Goal: Find specific page/section: Find specific page/section

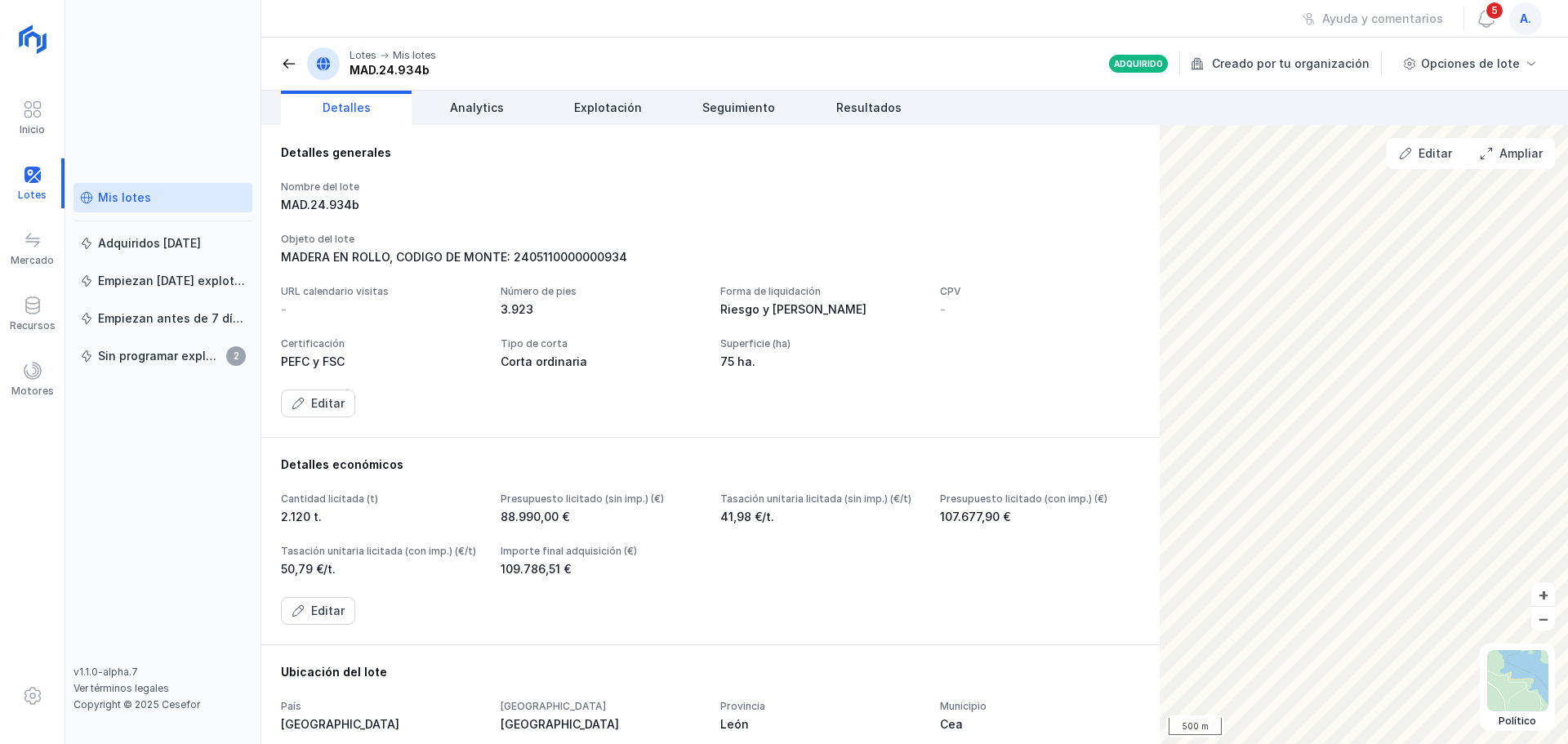
click at [154, 200] on div "Mis lotes" at bounding box center [163, 197] width 165 height 16
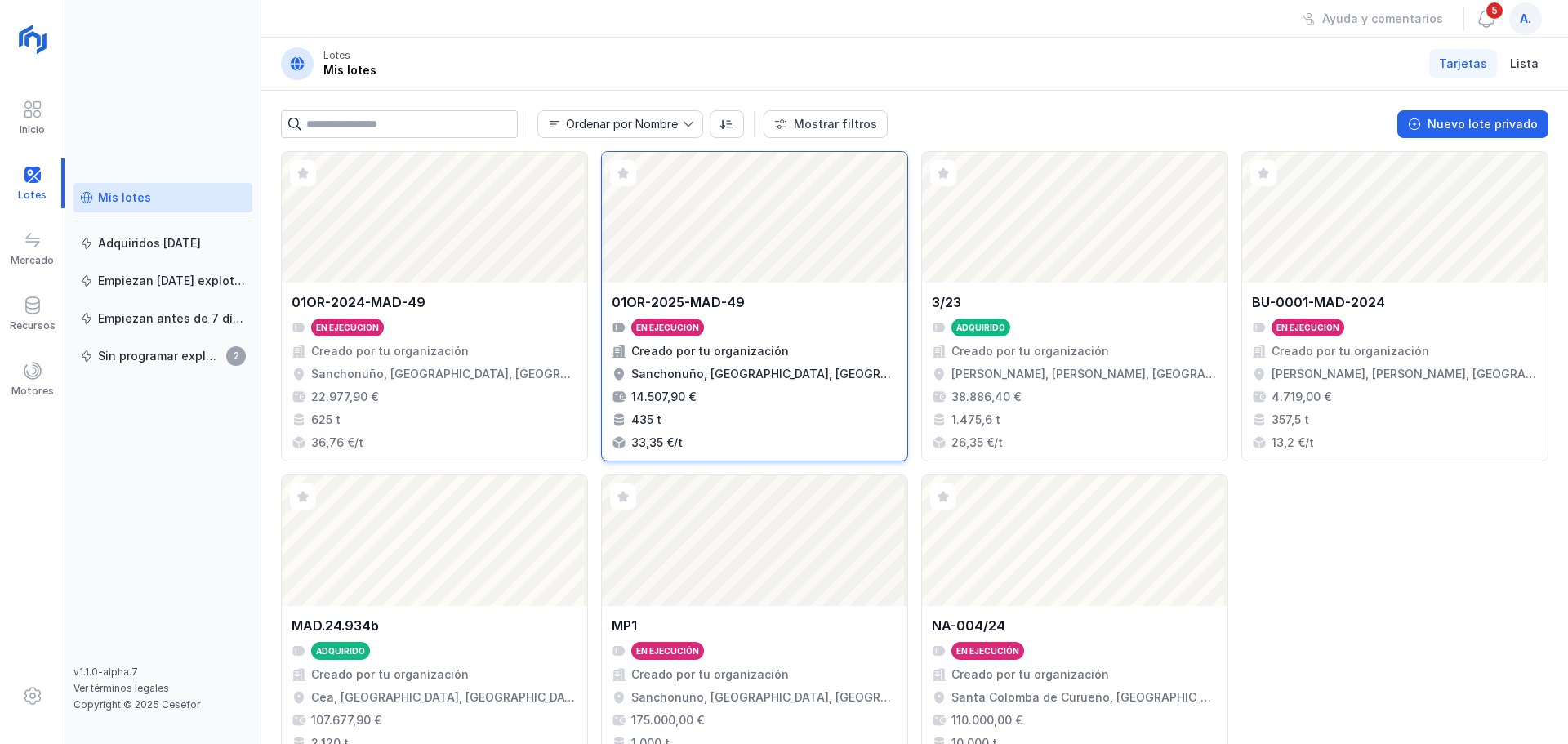
click at [752, 208] on div "Abrir lote" at bounding box center [755, 217] width 306 height 131
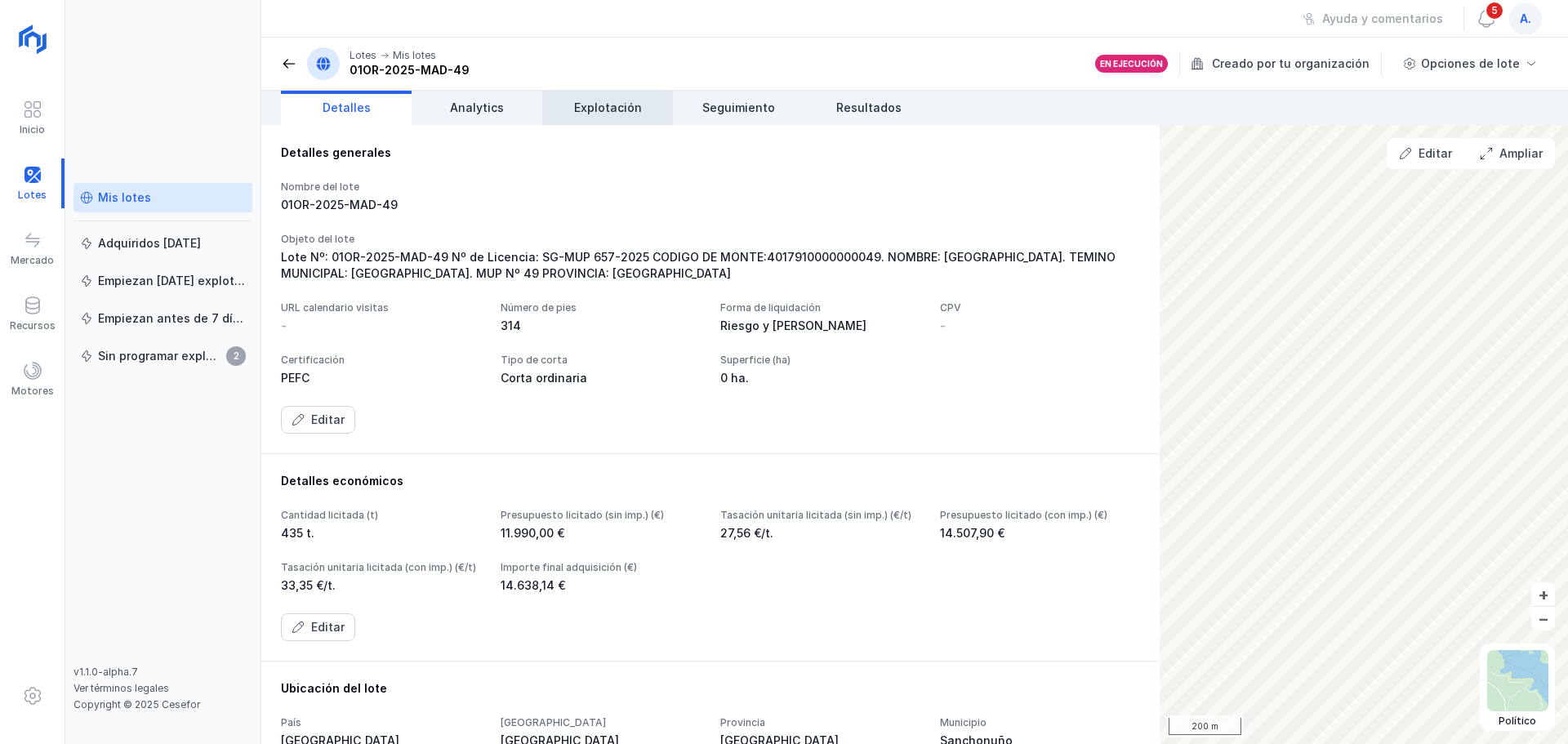
click at [622, 113] on span "Explotación" at bounding box center [607, 108] width 68 height 16
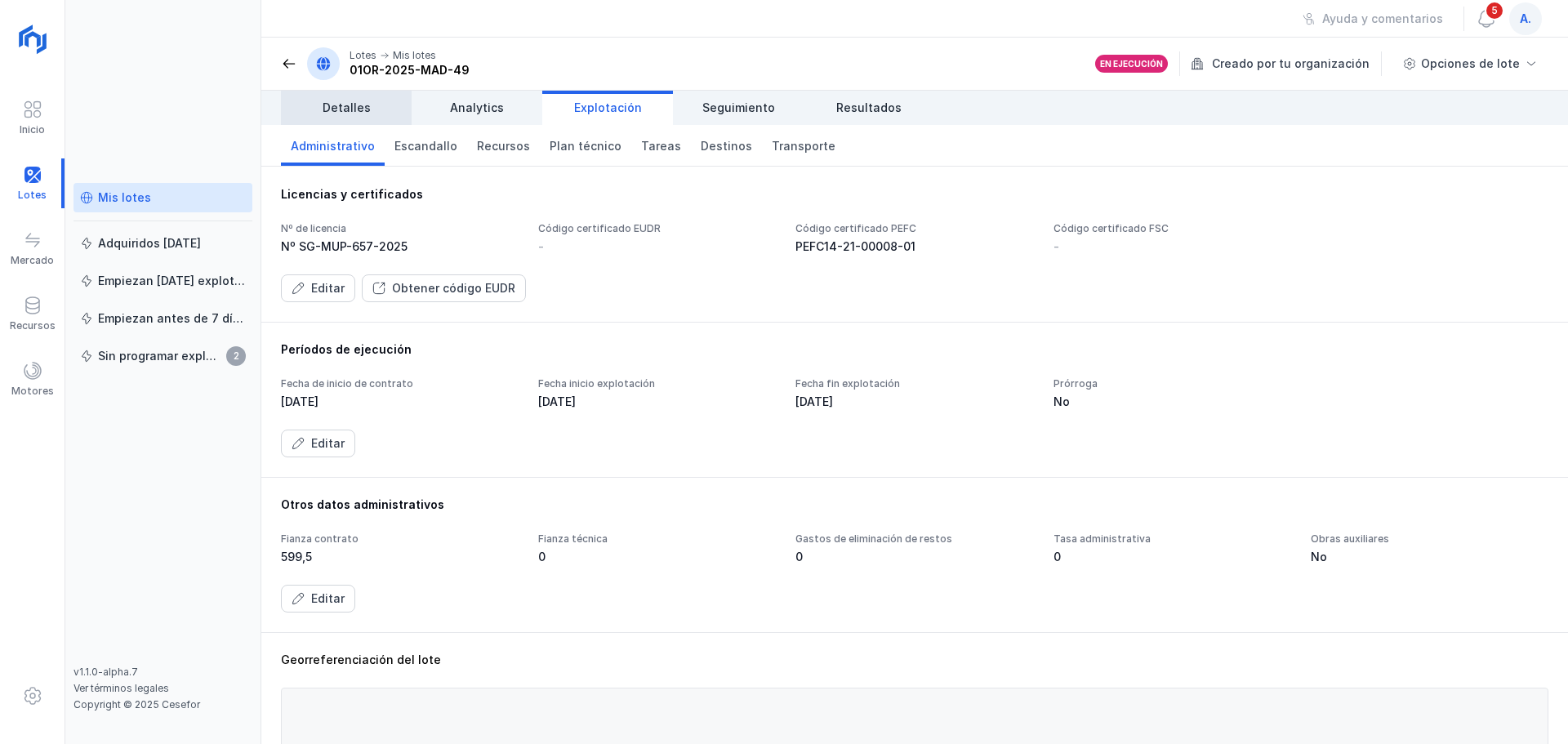
click at [328, 112] on span "Detalles" at bounding box center [346, 108] width 48 height 16
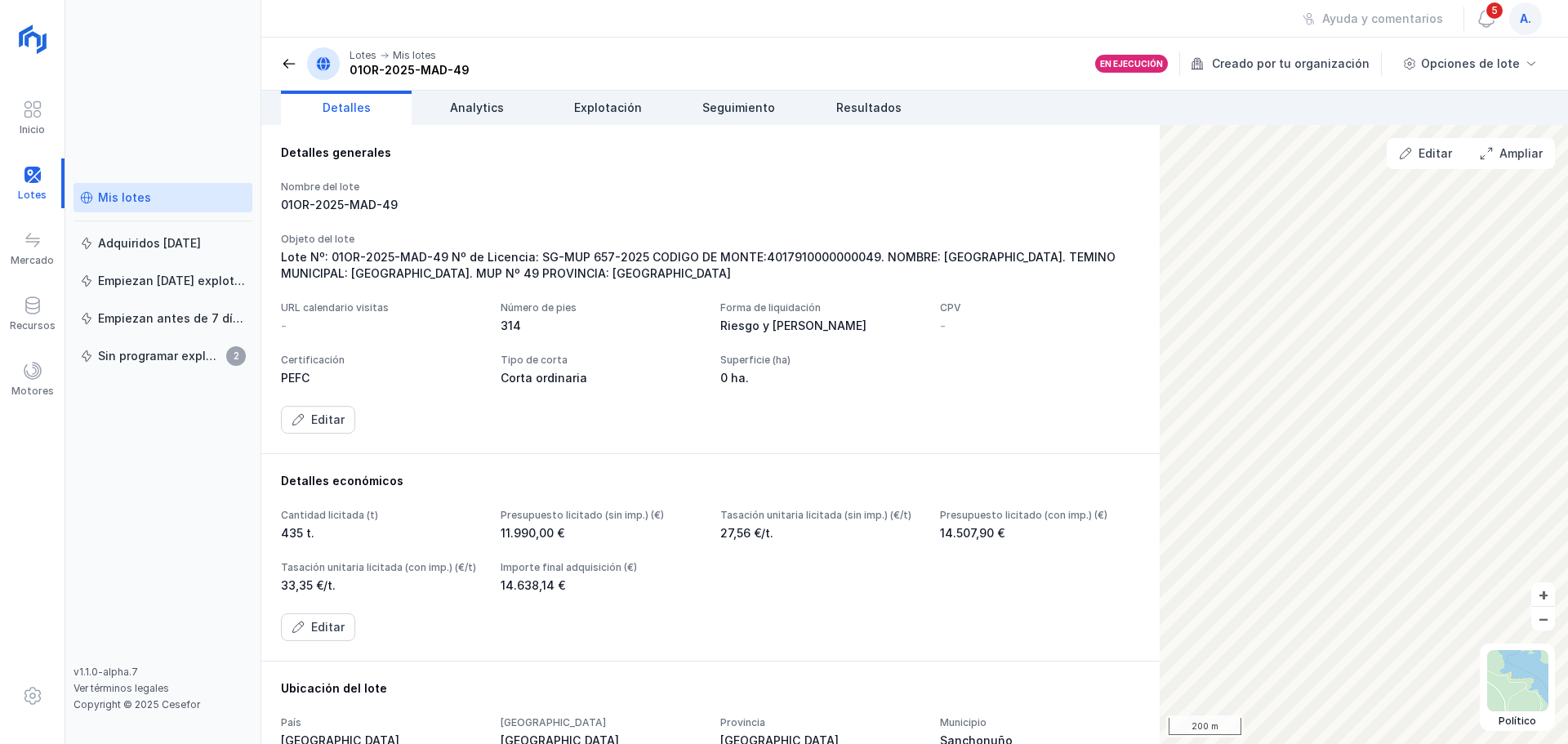
click at [723, 453] on div "Detalles generales Nombre del lote 01OR-2025-MAD-49 Objeto del lote Lote Nº: 01…" at bounding box center [710, 288] width 899 height 328
click at [603, 108] on span "Explotación" at bounding box center [607, 108] width 68 height 16
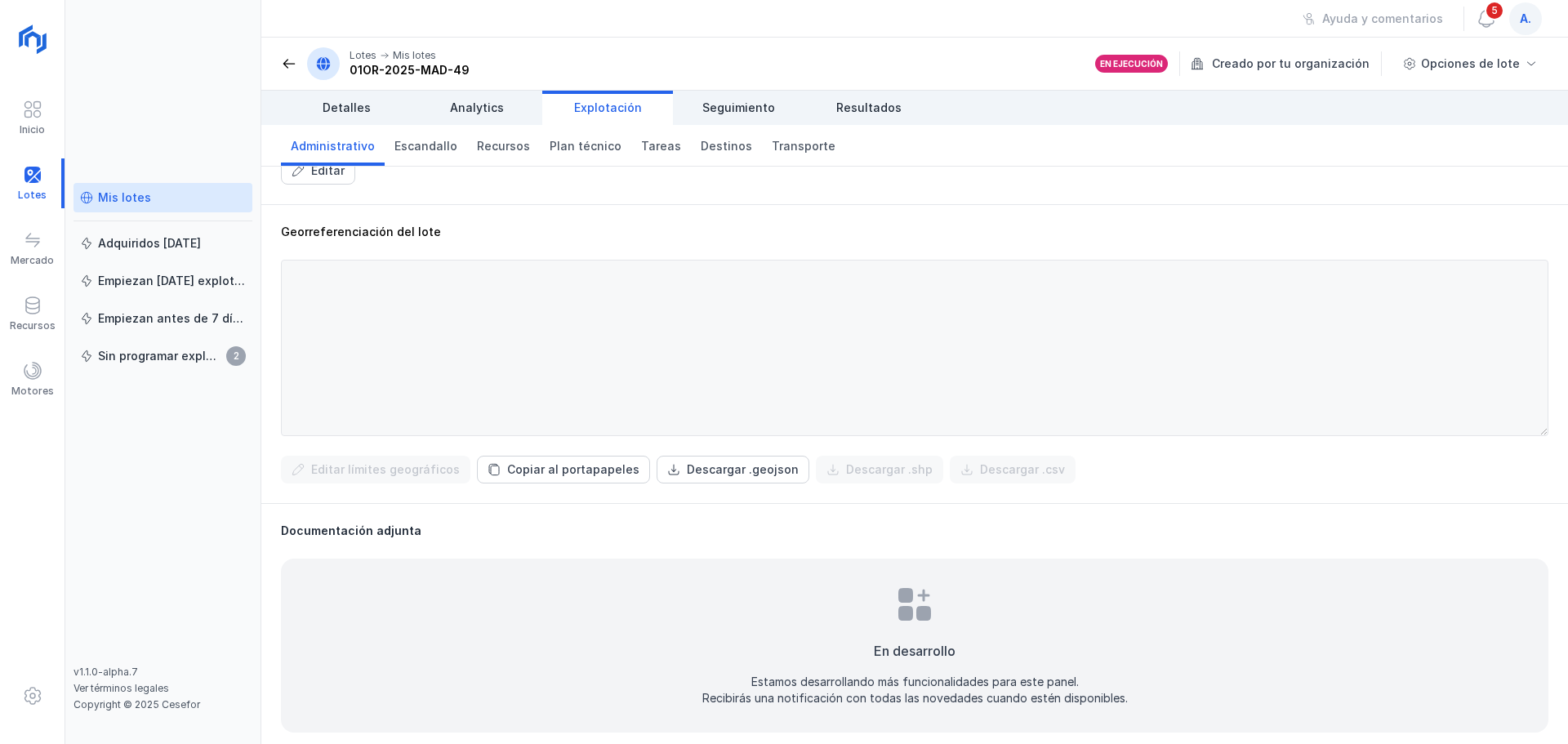
scroll to position [436, 0]
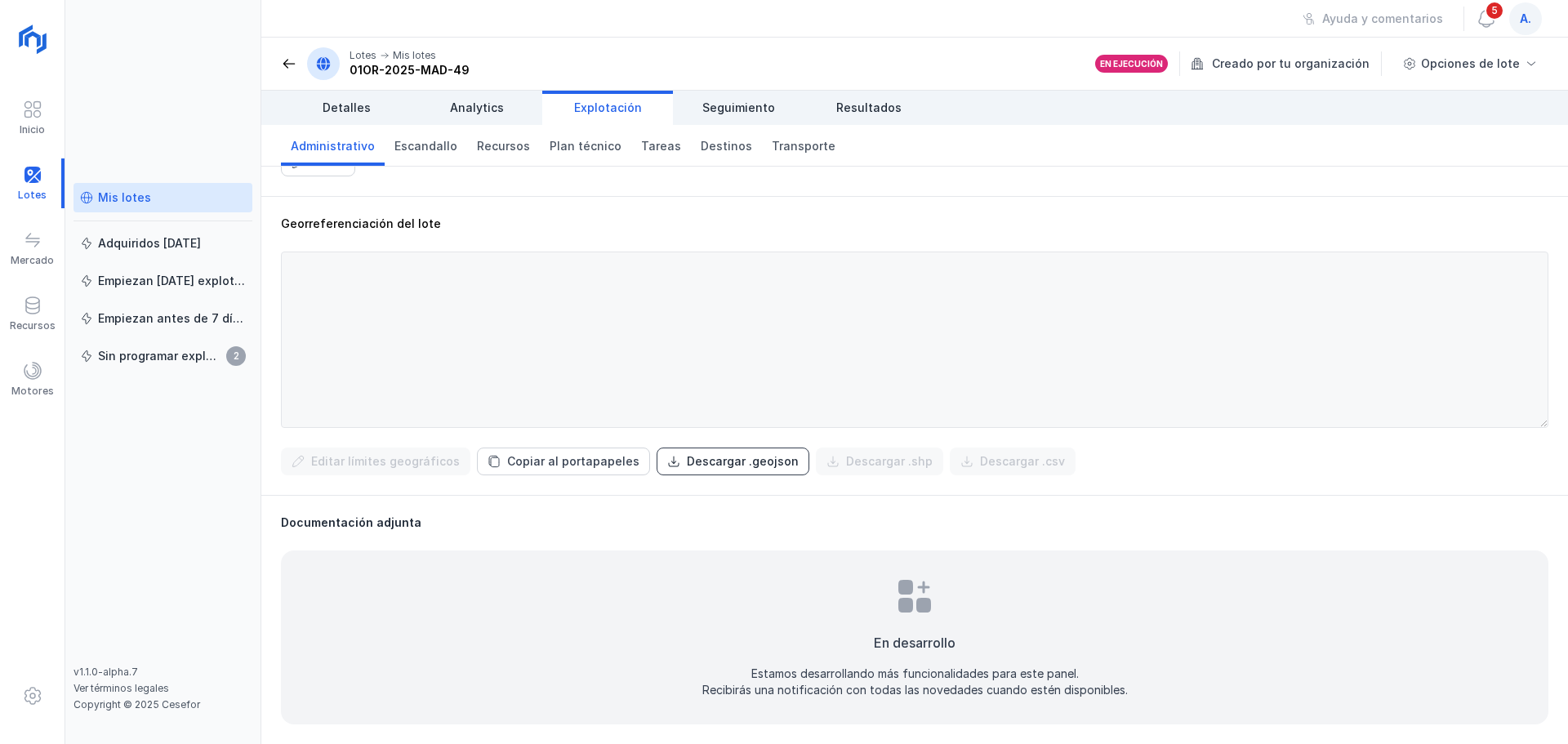
click at [697, 456] on div "Descargar .geojson" at bounding box center [743, 461] width 112 height 16
